Goal: Check status: Check status

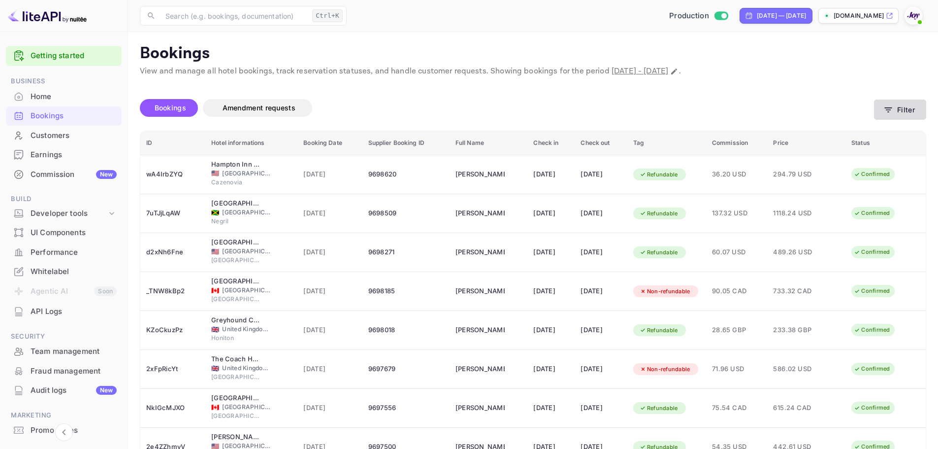
click at [909, 101] on button "Filter" at bounding box center [900, 109] width 52 height 20
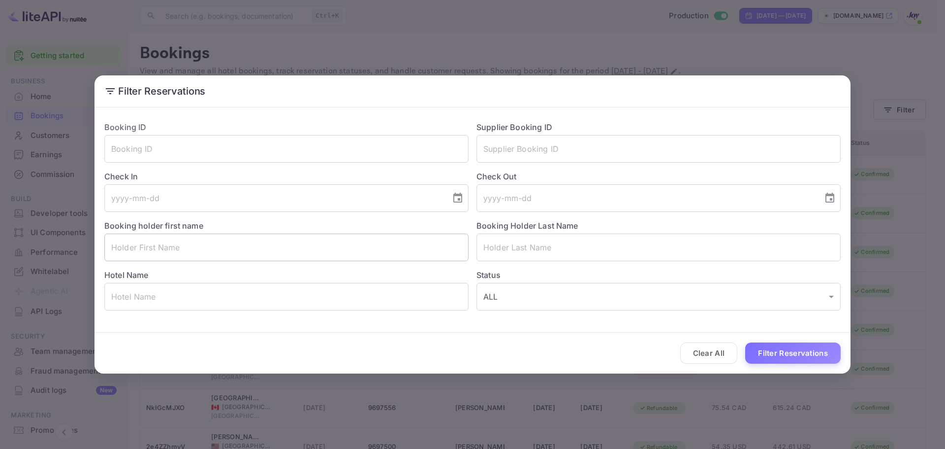
click at [188, 242] on input "text" at bounding box center [286, 247] width 364 height 28
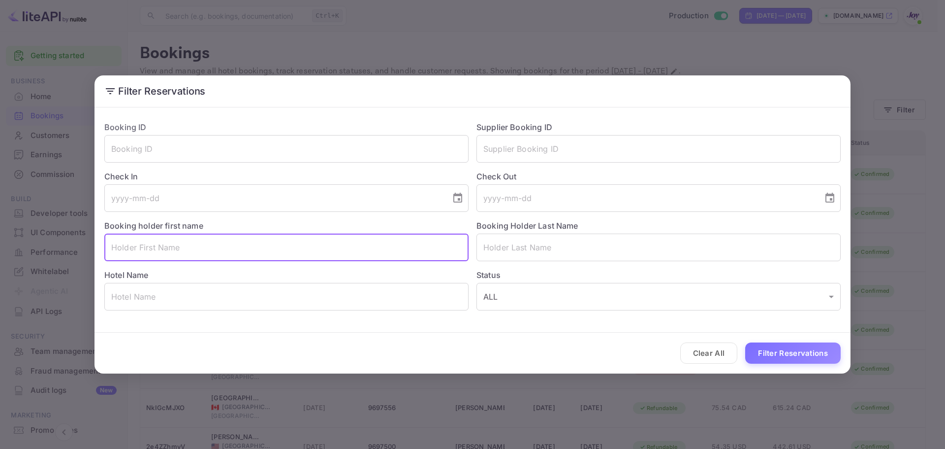
paste input "[PERSON_NAME]"
click at [181, 251] on input "[PERSON_NAME]" at bounding box center [286, 247] width 364 height 28
type input "[PERSON_NAME]"
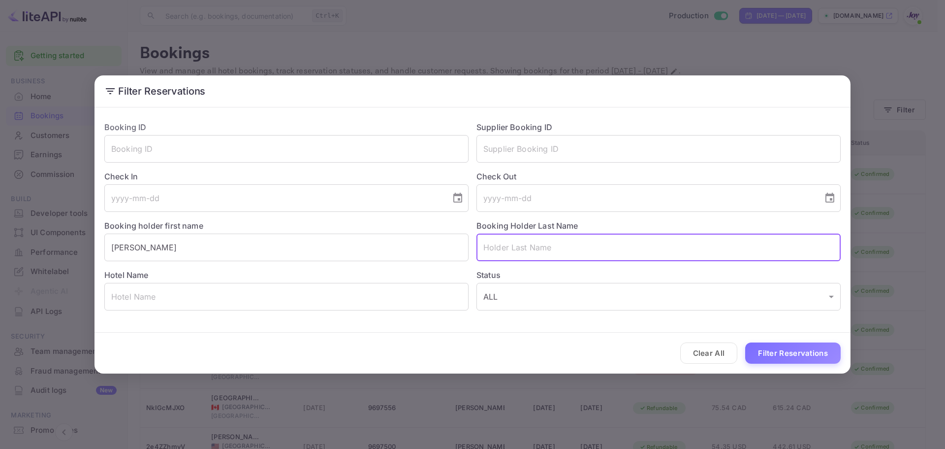
click at [559, 249] on input "text" at bounding box center [659, 247] width 364 height 28
paste input "[PERSON_NAME]"
type input "[PERSON_NAME]"
click at [257, 244] on input "[PERSON_NAME]" at bounding box center [286, 247] width 364 height 28
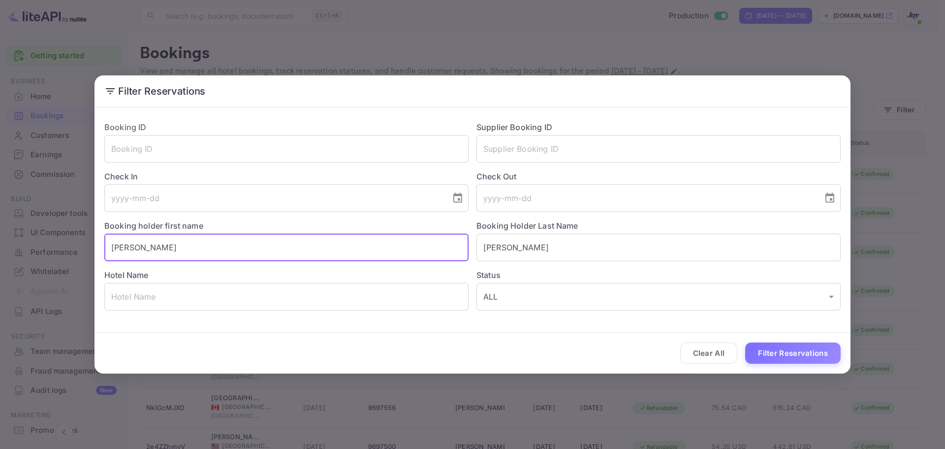
click at [257, 244] on input "[PERSON_NAME]" at bounding box center [286, 247] width 364 height 28
type input "[PERSON_NAME]"
click at [560, 250] on input "[PERSON_NAME]" at bounding box center [659, 247] width 364 height 28
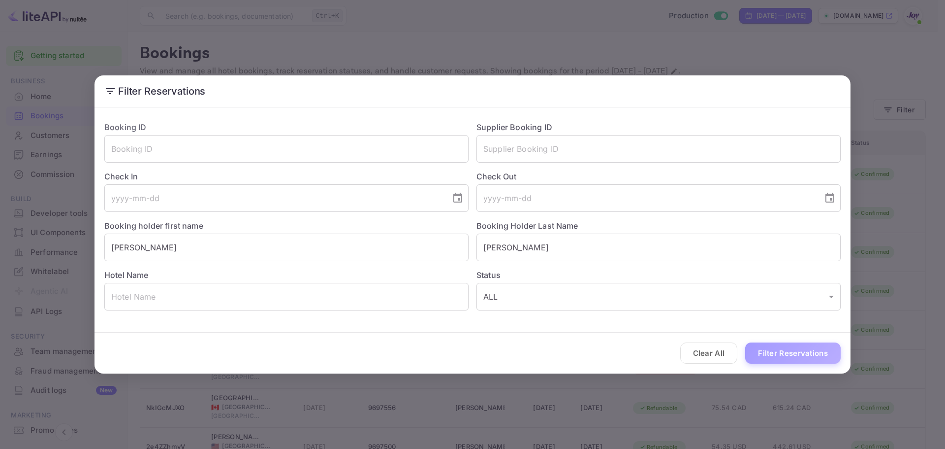
click at [825, 352] on button "Filter Reservations" at bounding box center [793, 352] width 96 height 21
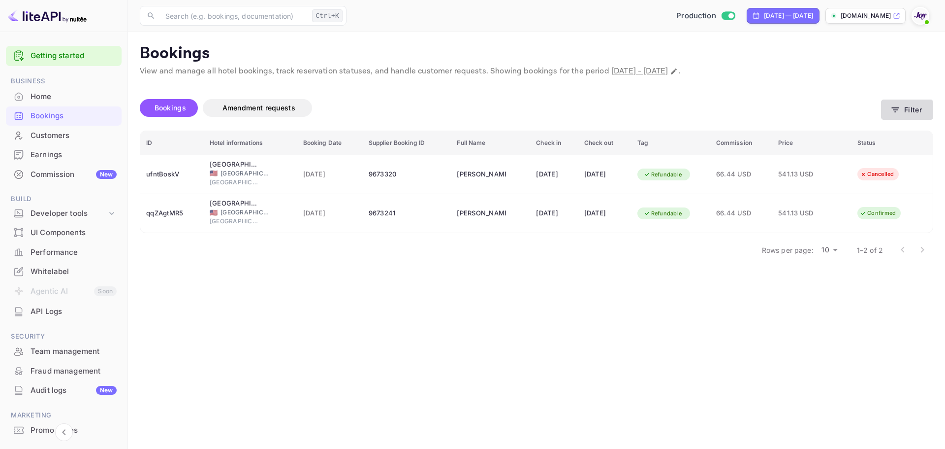
drag, startPoint x: 937, startPoint y: 110, endPoint x: 931, endPoint y: 107, distance: 6.6
click at [936, 110] on main "Bookings View and manage all hotel bookings, track reservation statuses, and ha…" at bounding box center [536, 240] width 817 height 417
click at [929, 105] on button "Filter" at bounding box center [907, 109] width 52 height 20
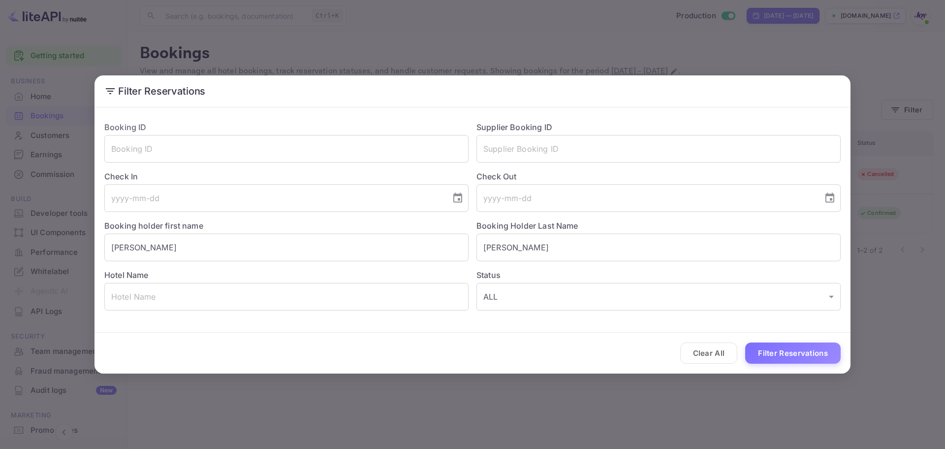
click at [323, 231] on div "Booking holder first name [PERSON_NAME]" at bounding box center [282, 236] width 372 height 49
click at [325, 245] on input "[PERSON_NAME]" at bounding box center [286, 247] width 364 height 28
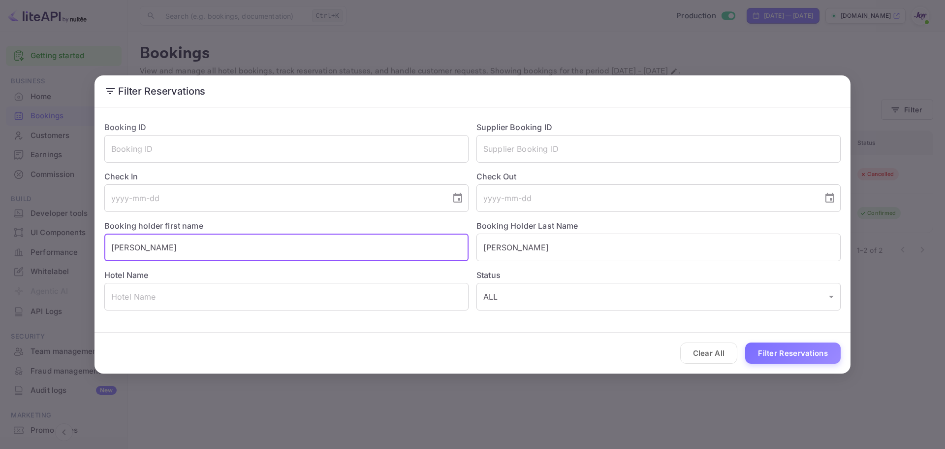
click at [325, 245] on input "[PERSON_NAME]" at bounding box center [286, 247] width 364 height 28
paste input "[PERSON_NAME]"
click at [201, 251] on input "[PERSON_NAME]" at bounding box center [286, 247] width 364 height 28
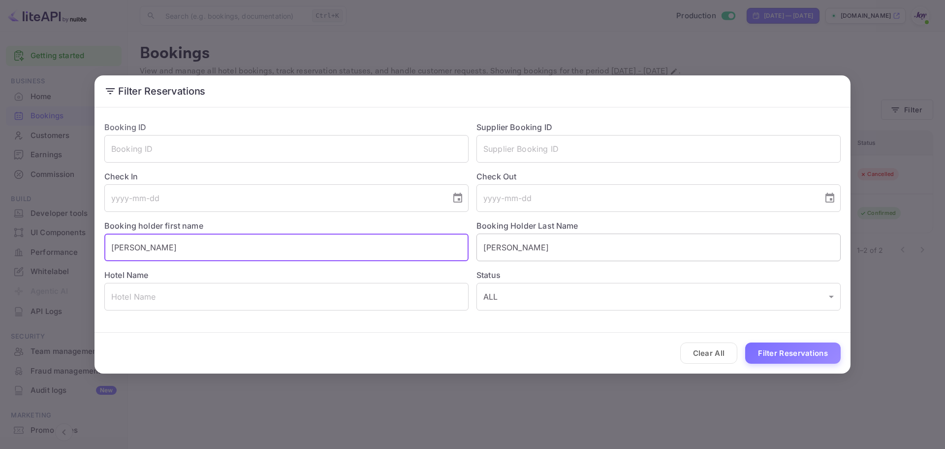
type input "[PERSON_NAME]"
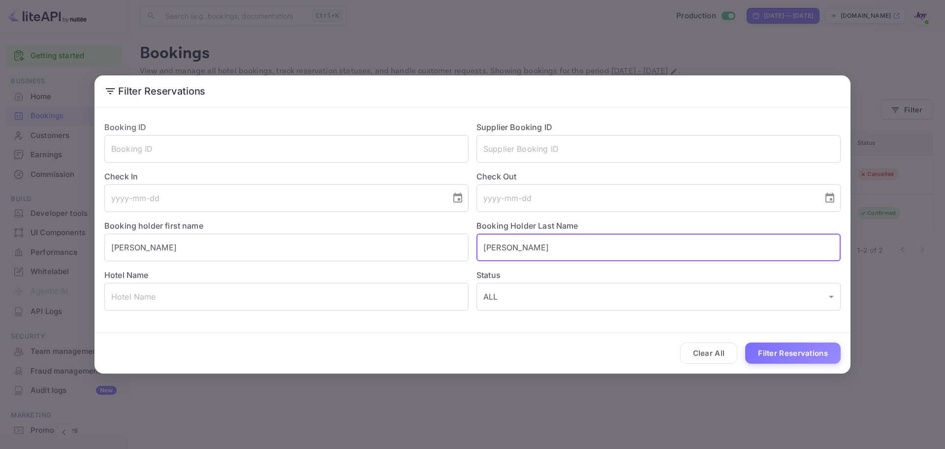
click at [522, 257] on input "[PERSON_NAME]" at bounding box center [659, 247] width 364 height 28
drag, startPoint x: 521, startPoint y: 257, endPoint x: 515, endPoint y: 257, distance: 5.9
click at [521, 257] on input "[PERSON_NAME]" at bounding box center [659, 247] width 364 height 28
paste input "Staniforth"
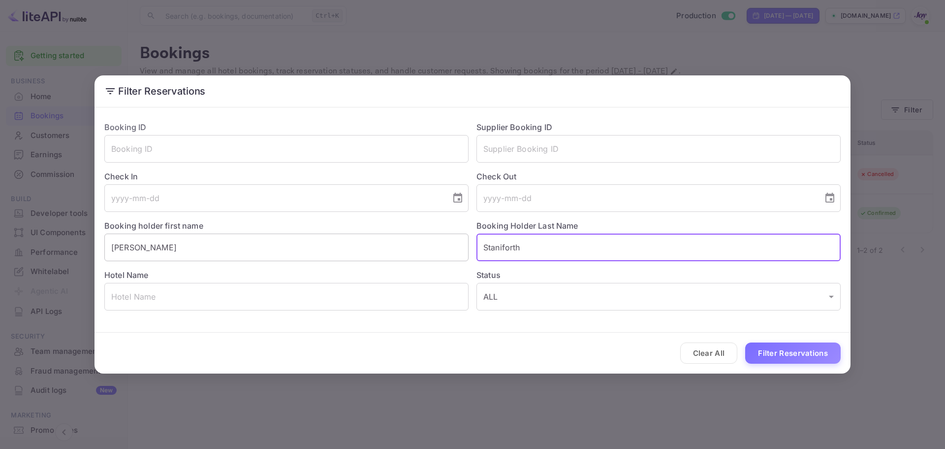
type input "Staniforth"
click at [394, 246] on input "[PERSON_NAME]" at bounding box center [286, 247] width 364 height 28
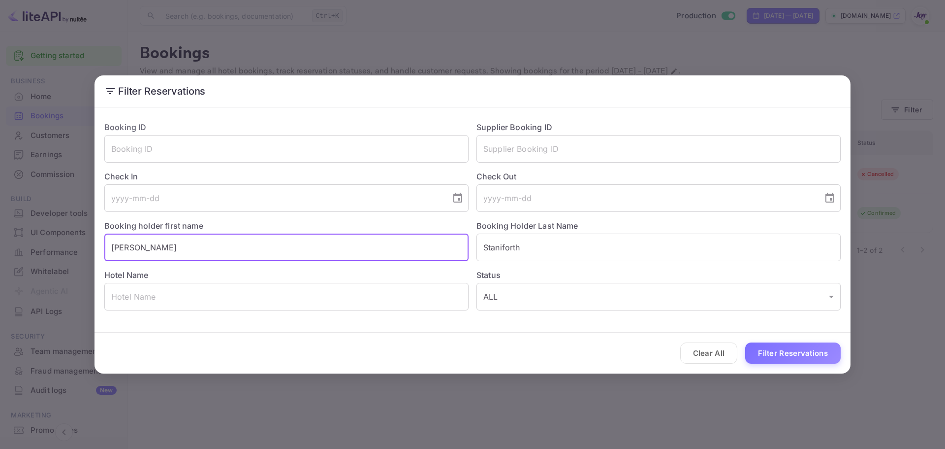
click at [394, 246] on input "[PERSON_NAME]" at bounding box center [286, 247] width 364 height 28
type input "[PERSON_NAME]"
drag, startPoint x: 789, startPoint y: 351, endPoint x: 783, endPoint y: 351, distance: 5.9
click at [789, 351] on button "Filter Reservations" at bounding box center [793, 352] width 96 height 21
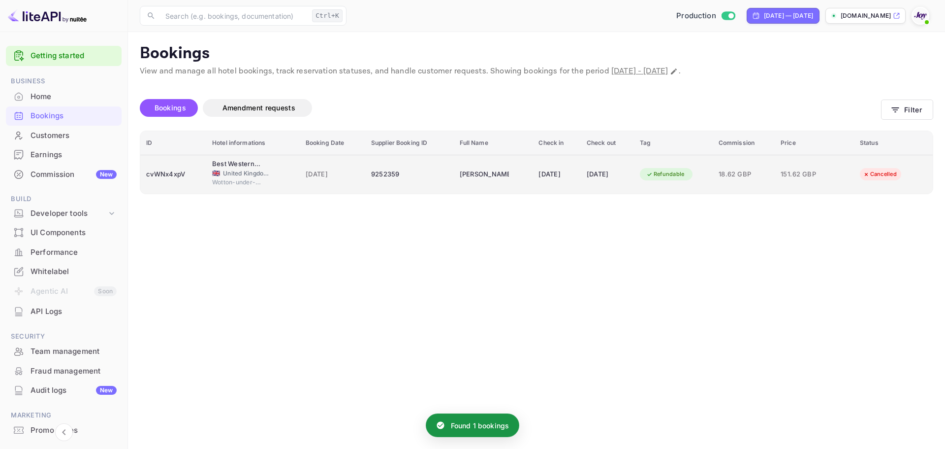
click at [206, 174] on td "Best Western Bristol North The Gables Hotel 🇬🇧 [GEOGRAPHIC_DATA] and [GEOGRAPHI…" at bounding box center [253, 174] width 94 height 39
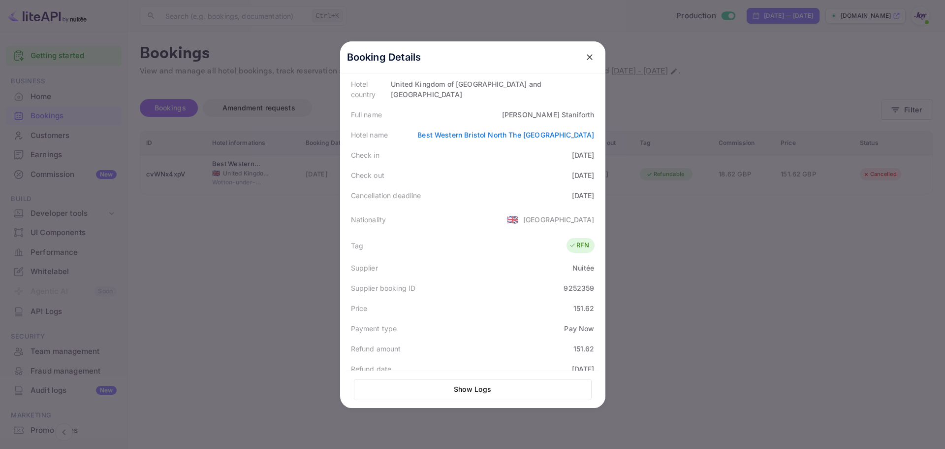
scroll to position [197, 0]
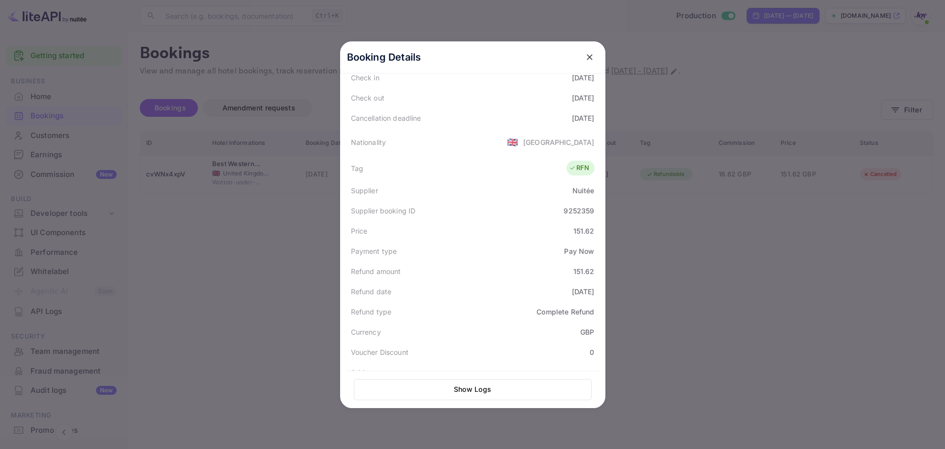
click at [575, 205] on div "9252359" at bounding box center [579, 210] width 31 height 10
click at [576, 205] on div "9252359" at bounding box center [579, 210] width 31 height 10
copy div "9252359"
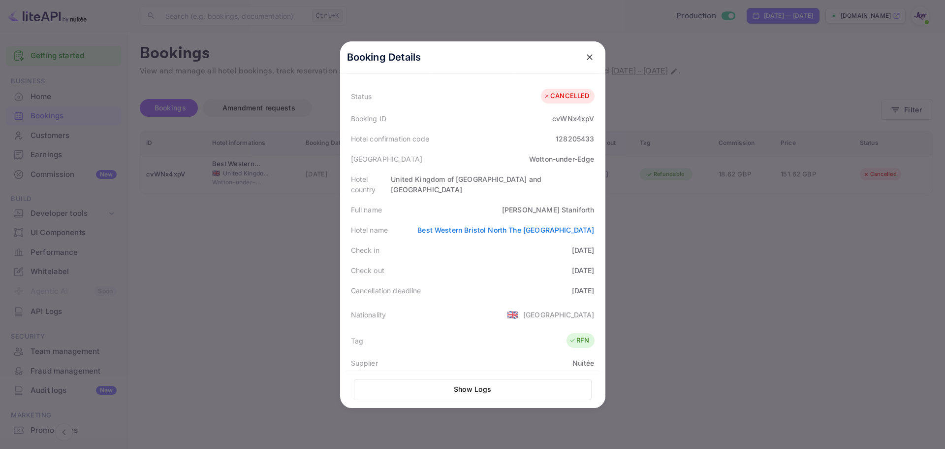
scroll to position [0, 0]
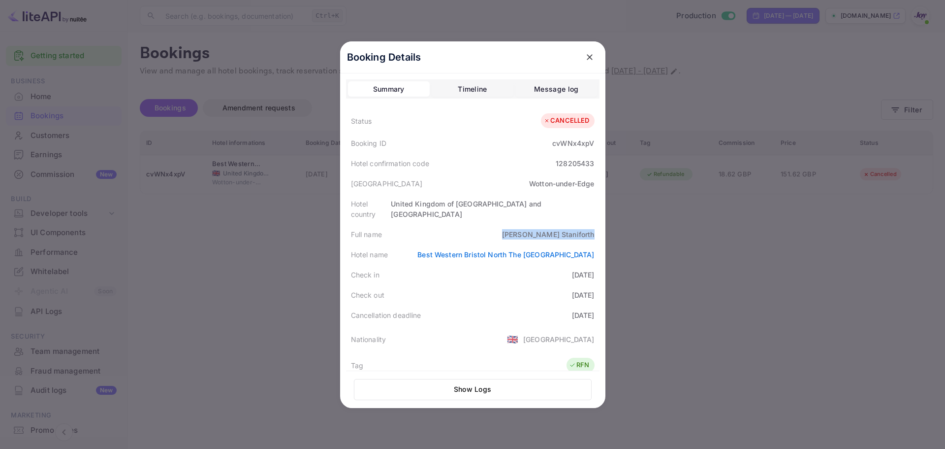
drag, startPoint x: 523, startPoint y: 221, endPoint x: 595, endPoint y: 227, distance: 71.7
click at [595, 227] on div "Full name [PERSON_NAME]" at bounding box center [473, 234] width 254 height 20
copy div "[PERSON_NAME]"
click at [247, 86] on div at bounding box center [472, 224] width 945 height 449
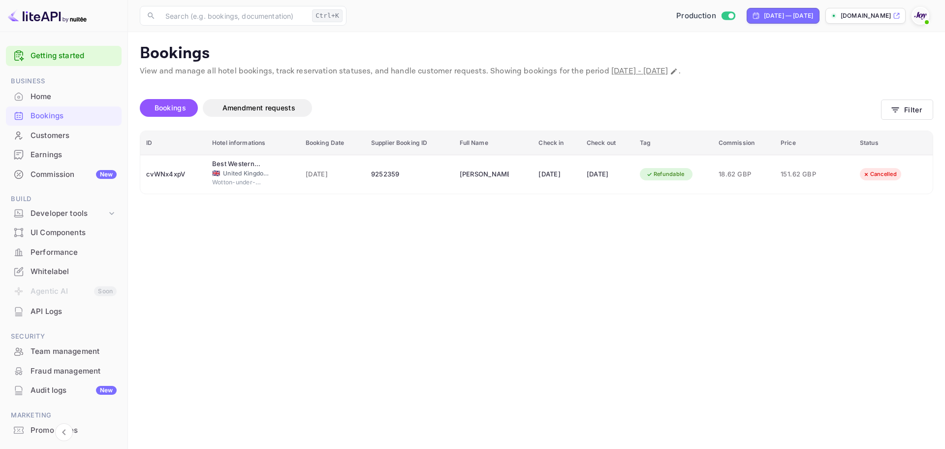
click at [62, 118] on div "Bookings" at bounding box center [74, 115] width 86 height 11
click at [905, 112] on button "Filter" at bounding box center [907, 109] width 52 height 20
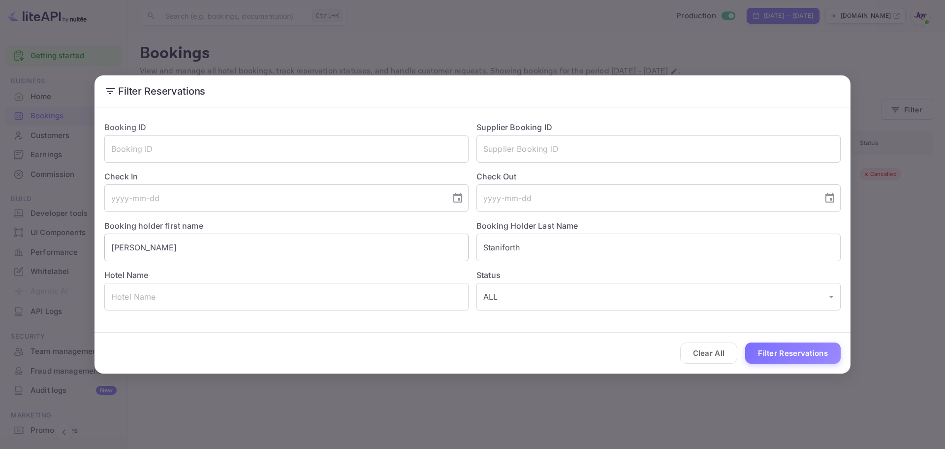
click at [183, 248] on input "[PERSON_NAME]" at bounding box center [286, 247] width 364 height 28
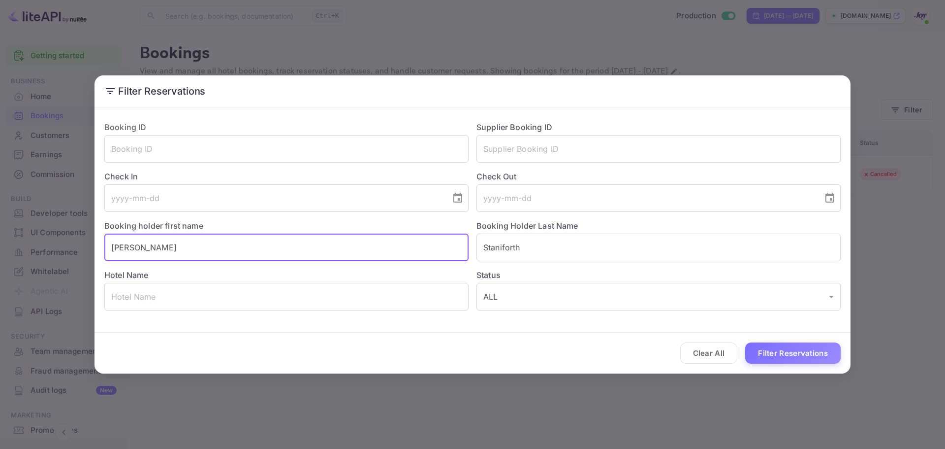
click at [183, 248] on input "[PERSON_NAME]" at bounding box center [286, 247] width 364 height 28
paste input "[PERSON_NAME]"
click at [182, 248] on input "[PERSON_NAME]" at bounding box center [286, 247] width 364 height 28
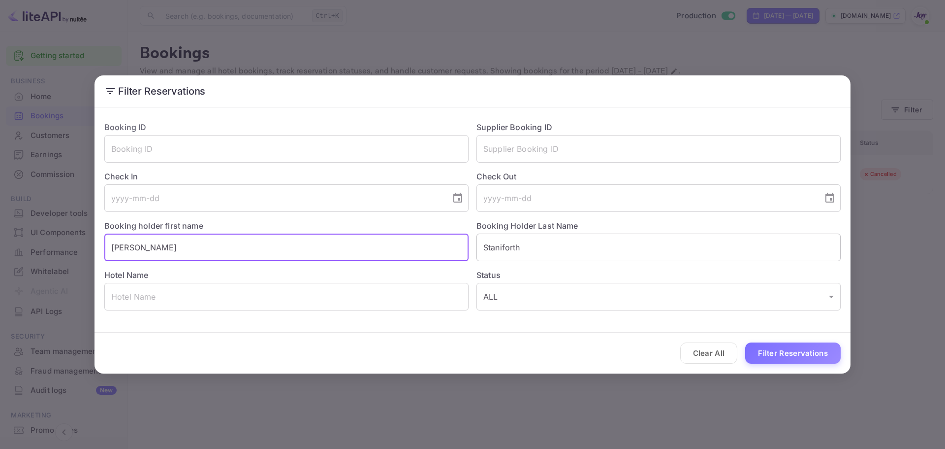
type input "[PERSON_NAME]"
click at [541, 240] on input "Staniforth" at bounding box center [659, 247] width 364 height 28
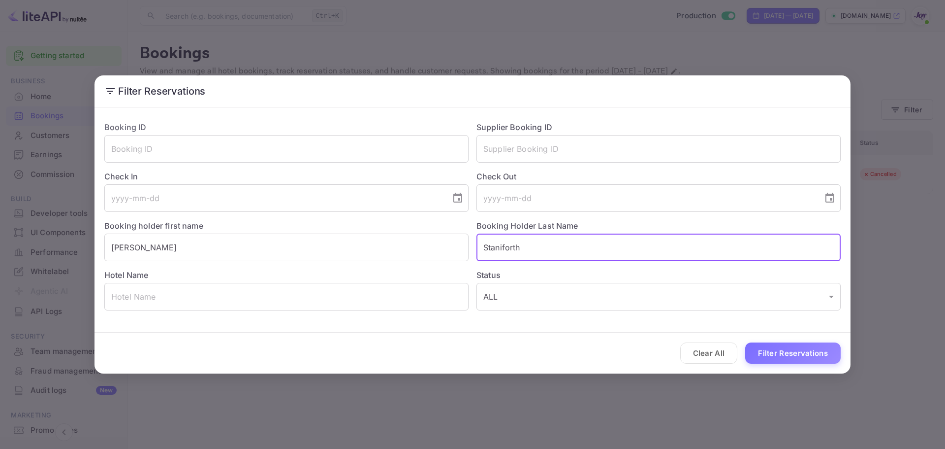
click at [541, 240] on input "Staniforth" at bounding box center [659, 247] width 364 height 28
paste input "[PERSON_NAME]"
type input "[PERSON_NAME]"
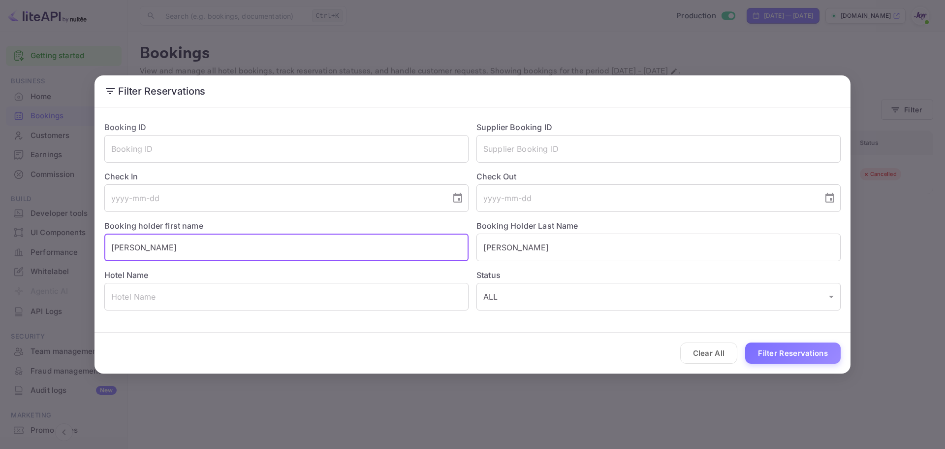
click at [390, 248] on input "[PERSON_NAME]" at bounding box center [286, 247] width 364 height 28
click at [389, 248] on input "[PERSON_NAME]" at bounding box center [286, 247] width 364 height 28
click at [388, 247] on input "[PERSON_NAME]" at bounding box center [286, 247] width 364 height 28
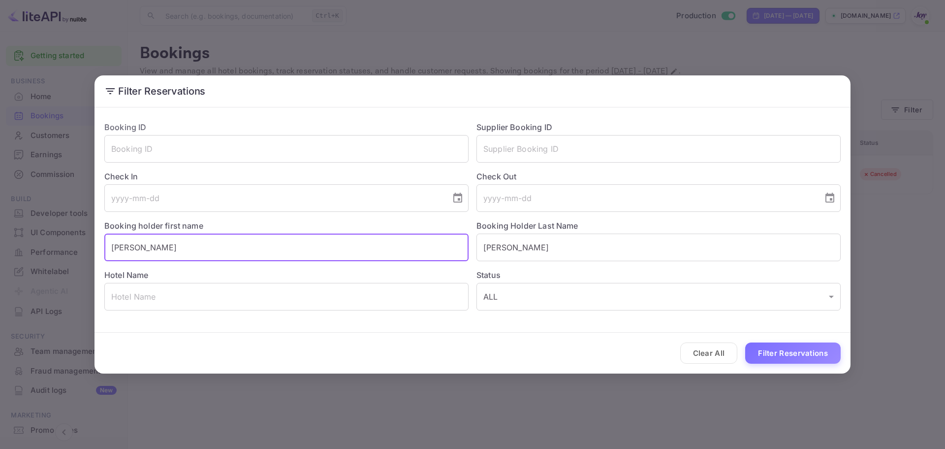
click at [388, 247] on input "[PERSON_NAME]" at bounding box center [286, 247] width 364 height 28
click at [171, 241] on input "[PERSON_NAME]" at bounding box center [286, 247] width 364 height 28
type input "[PERSON_NAME]"
click at [793, 355] on button "Filter Reservations" at bounding box center [793, 352] width 96 height 21
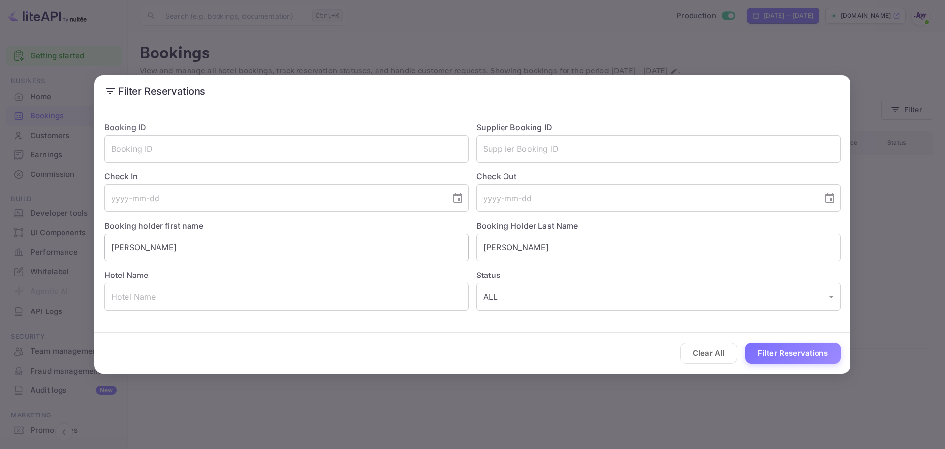
click at [218, 260] on input "[PERSON_NAME]" at bounding box center [286, 247] width 364 height 28
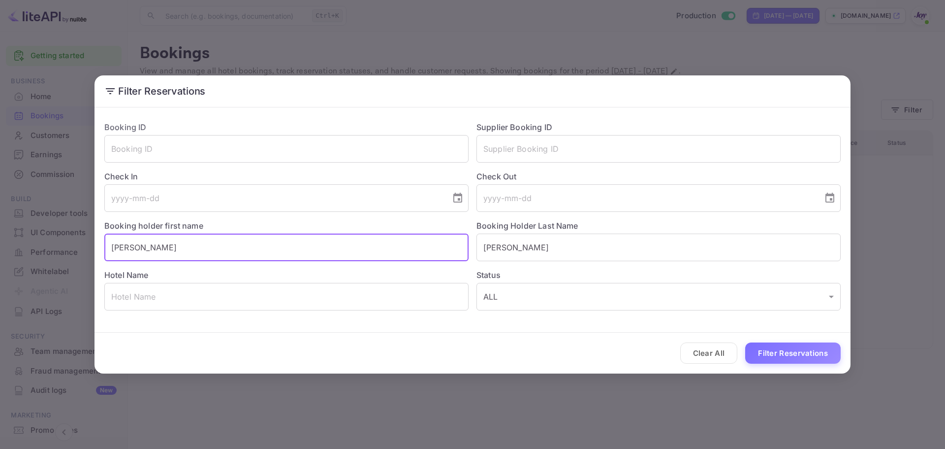
click at [216, 259] on input "[PERSON_NAME]" at bounding box center [286, 247] width 364 height 28
click at [509, 242] on input "[PERSON_NAME]" at bounding box center [659, 247] width 364 height 28
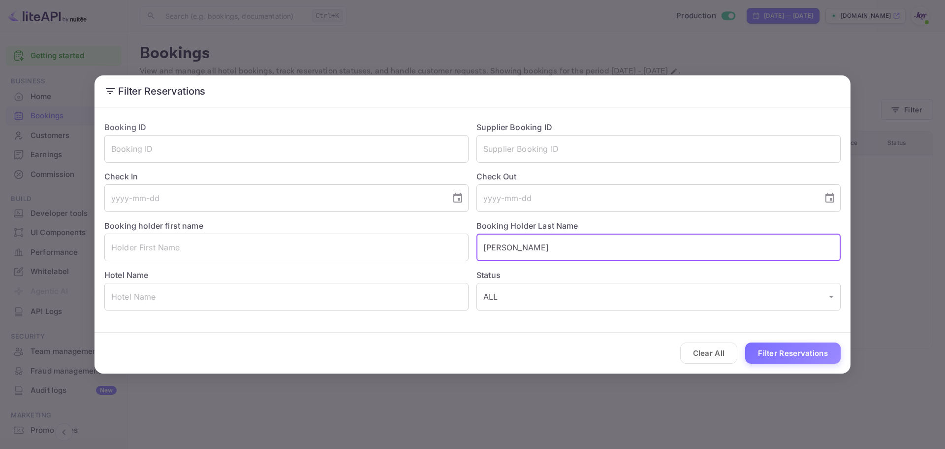
click at [509, 242] on input "[PERSON_NAME]" at bounding box center [659, 247] width 364 height 28
drag, startPoint x: 509, startPoint y: 242, endPoint x: 263, endPoint y: 301, distance: 253.3
click at [508, 242] on input "text" at bounding box center [659, 247] width 364 height 28
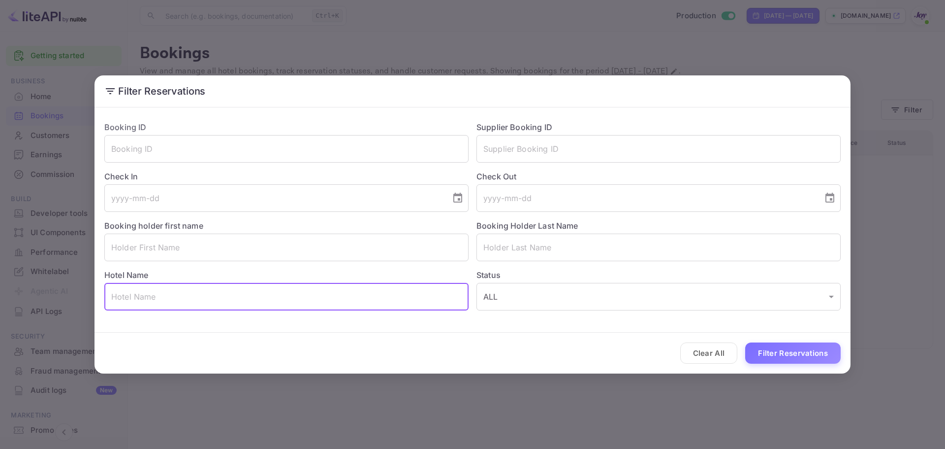
click at [228, 304] on input "text" at bounding box center [286, 297] width 364 height 28
click at [816, 350] on button "Filter Reservations" at bounding box center [793, 352] width 96 height 21
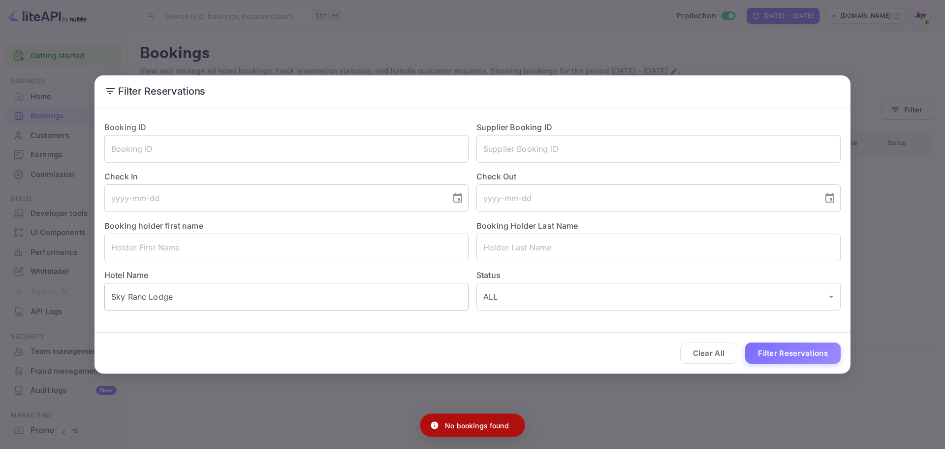
click at [146, 294] on input "Sky Ranc Lodge" at bounding box center [286, 297] width 364 height 28
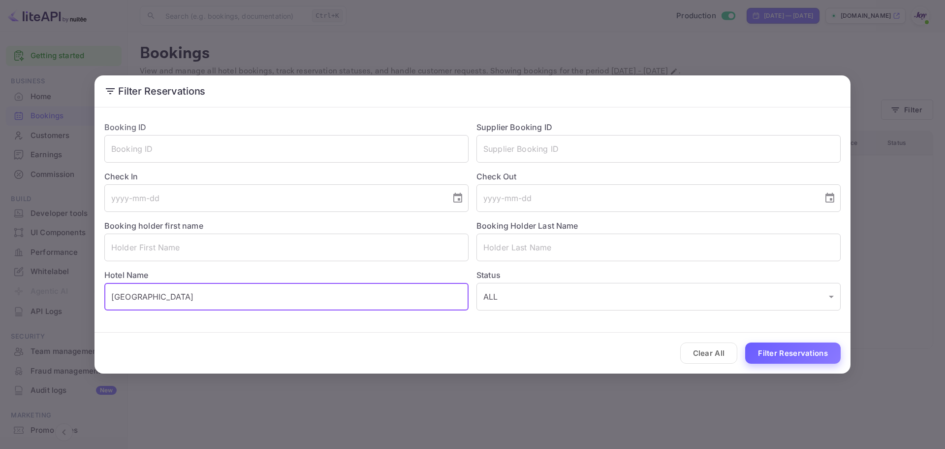
type input "[GEOGRAPHIC_DATA]"
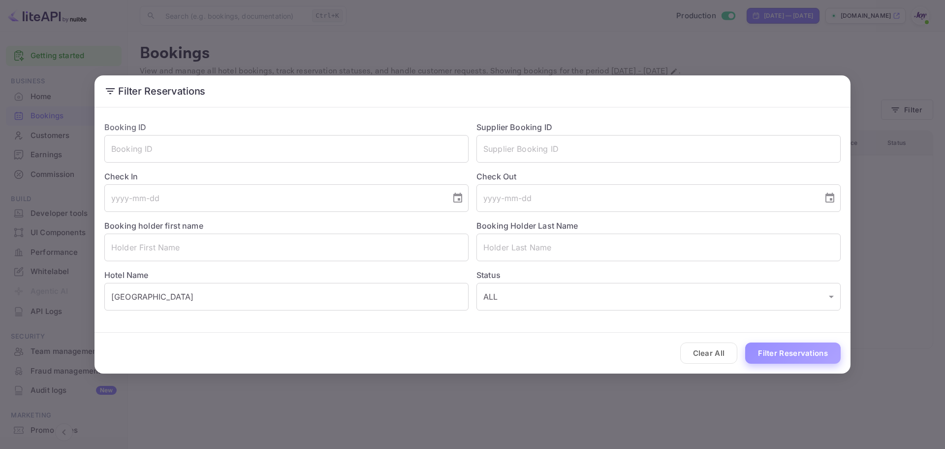
click at [821, 354] on button "Filter Reservations" at bounding box center [793, 352] width 96 height 21
